Goal: Information Seeking & Learning: Learn about a topic

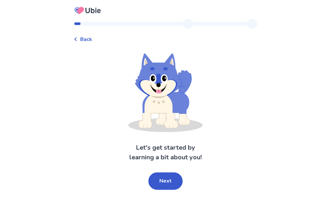
click at [181, 173] on button "Next" at bounding box center [165, 181] width 34 height 17
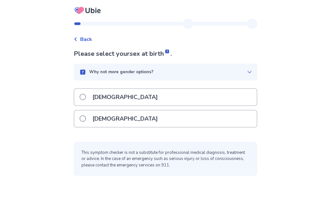
scroll to position [21, 0]
click at [85, 89] on label "[DEMOGRAPHIC_DATA]" at bounding box center [120, 97] width 82 height 16
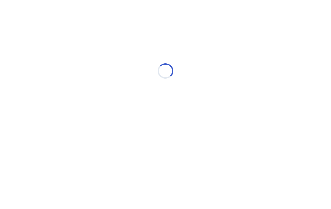
scroll to position [0, 0]
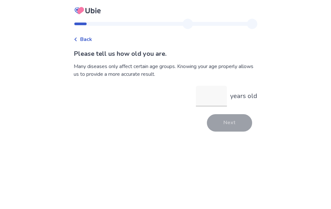
click at [204, 95] on input "years old" at bounding box center [211, 96] width 31 height 21
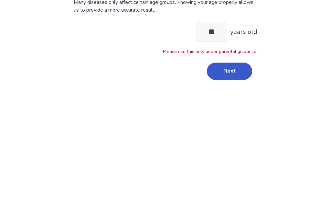
type input "*"
